Goal: Task Accomplishment & Management: Manage account settings

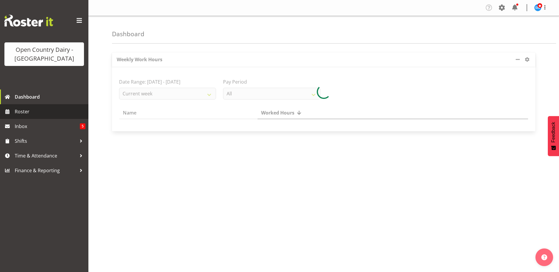
click at [28, 113] on span "Roster" at bounding box center [50, 111] width 71 height 9
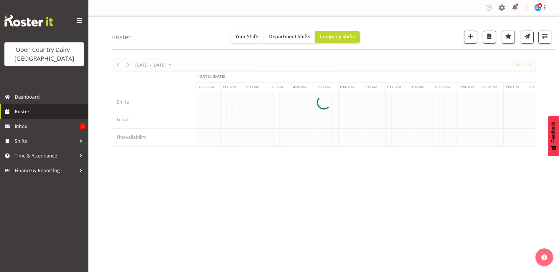
scroll to position [0, 2263]
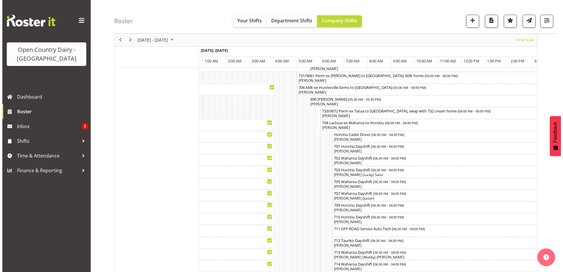
scroll to position [59, 0]
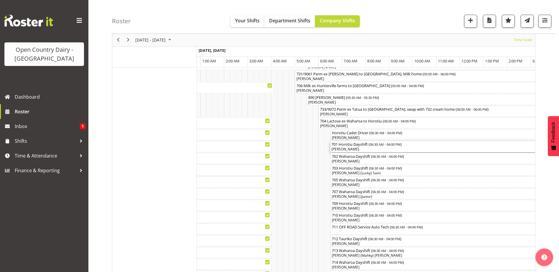
click at [362, 148] on div "[PERSON_NAME]" at bounding box center [442, 149] width 222 height 5
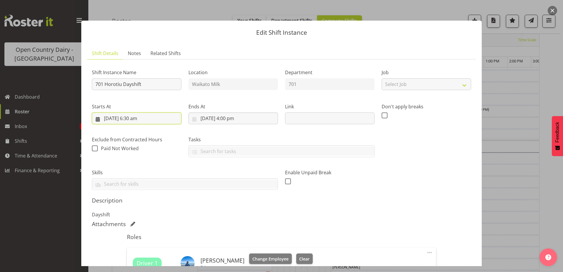
click at [137, 118] on input "[DATE] 6:30 am" at bounding box center [137, 119] width 90 height 12
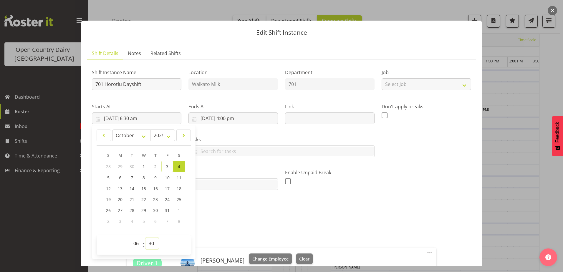
click at [152, 245] on select "00 01 02 03 04 05 06 07 08 09 10 11 12 13 14 15 16 17 18 19 20 21 22 23 24 25 2…" at bounding box center [152, 244] width 13 height 12
select select "0"
click at [146, 238] on select "00 01 02 03 04 05 06 07 08 09 10 11 12 13 14 15 16 17 18 19 20 21 22 23 24 25 2…" at bounding box center [152, 244] width 13 height 12
type input "[DATE] 6:00 am"
click at [375, 220] on div "Shift Instance Name 701 Horotiu Dayshift Location [GEOGRAPHIC_DATA] Milk Depart…" at bounding box center [281, 188] width 379 height 249
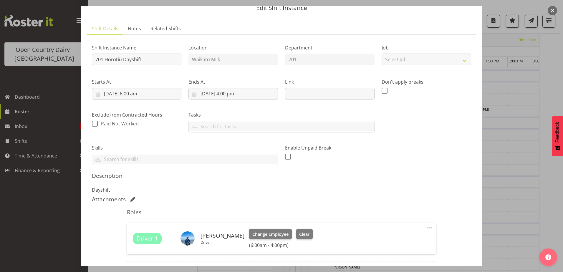
scroll to position [4, 0]
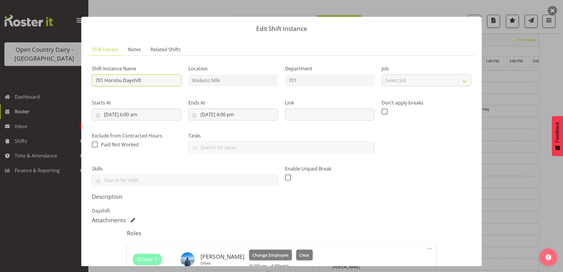
click at [149, 80] on input "701 Horotiu Dayshift" at bounding box center [137, 81] width 90 height 12
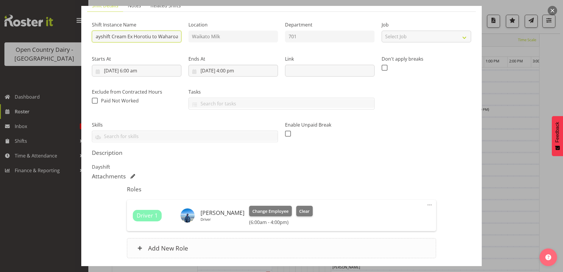
scroll to position [92, 0]
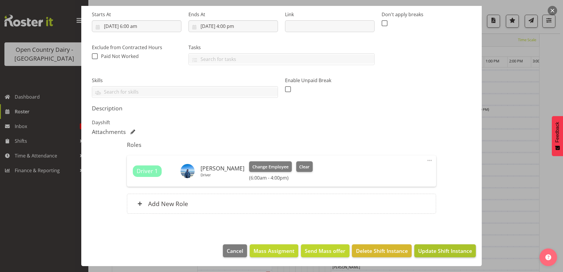
type input "701 Horotiu Dayshift Cream Ex Horotiu to Waharoa"
click at [434, 252] on span "Update Shift Instance" at bounding box center [445, 251] width 54 height 8
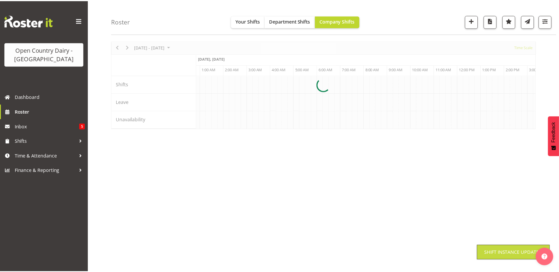
scroll to position [18, 0]
